Goal: Information Seeking & Learning: Learn about a topic

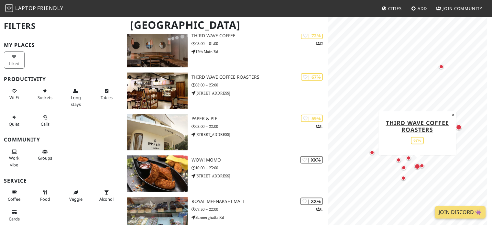
scroll to position [148, 0]
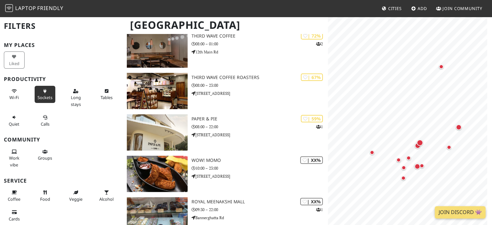
click at [41, 97] on span "Sockets" at bounding box center [45, 98] width 15 height 6
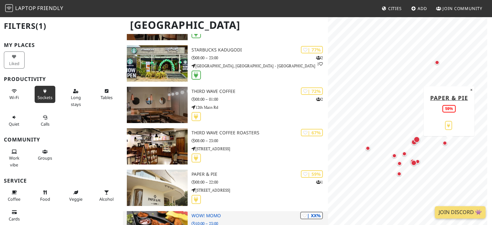
scroll to position [0, 0]
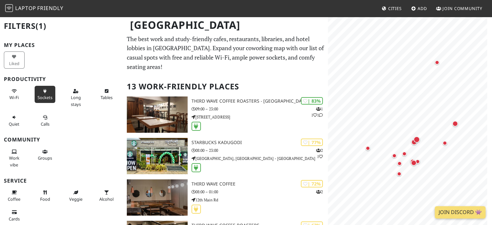
click at [14, 59] on div "Liked" at bounding box center [15, 60] width 31 height 20
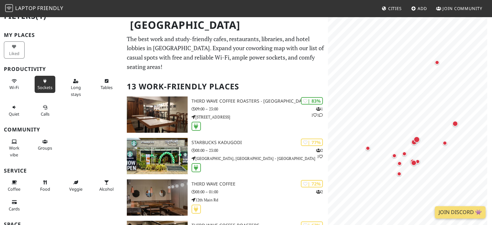
scroll to position [12, 0]
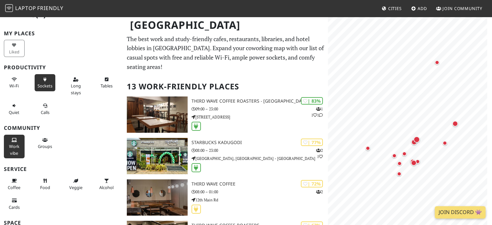
click at [17, 151] on span "Work vibe" at bounding box center [14, 149] width 10 height 12
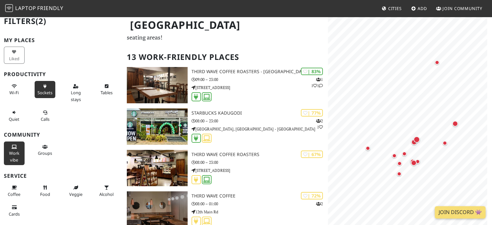
scroll to position [0, 0]
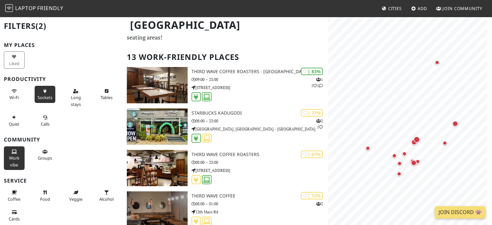
click at [12, 158] on span "Work vibe" at bounding box center [14, 161] width 10 height 12
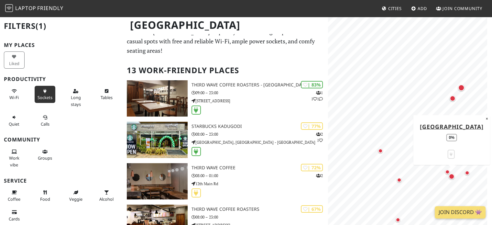
scroll to position [14, 0]
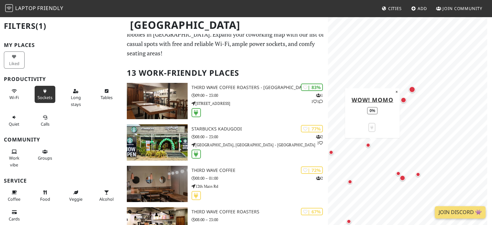
drag, startPoint x: 420, startPoint y: 153, endPoint x: 371, endPoint y: 155, distance: 49.2
click at [371, 155] on div "Map marker" at bounding box center [372, 149] width 13 height 13
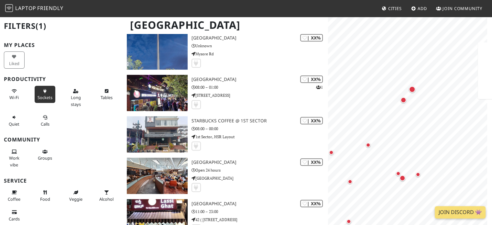
scroll to position [451, 0]
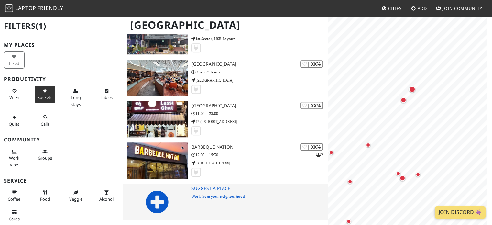
click at [216, 197] on p "Work from your neighborhood" at bounding box center [260, 196] width 137 height 6
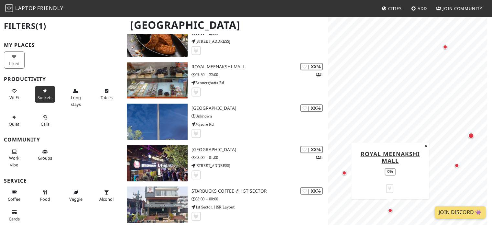
scroll to position [285, 0]
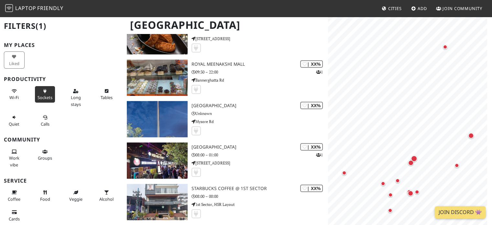
click at [39, 7] on span "Friendly" at bounding box center [50, 8] width 26 height 7
